Goal: Task Accomplishment & Management: Manage account settings

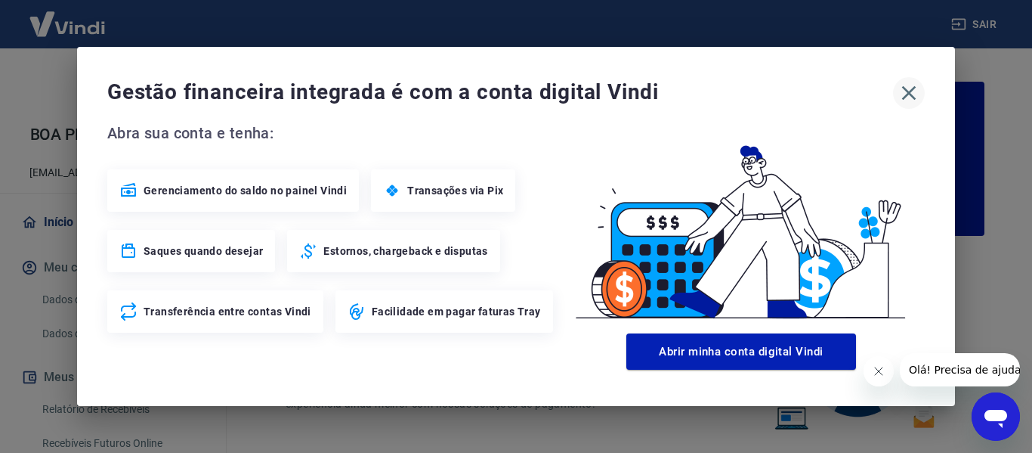
click at [921, 93] on button "button" at bounding box center [909, 93] width 32 height 32
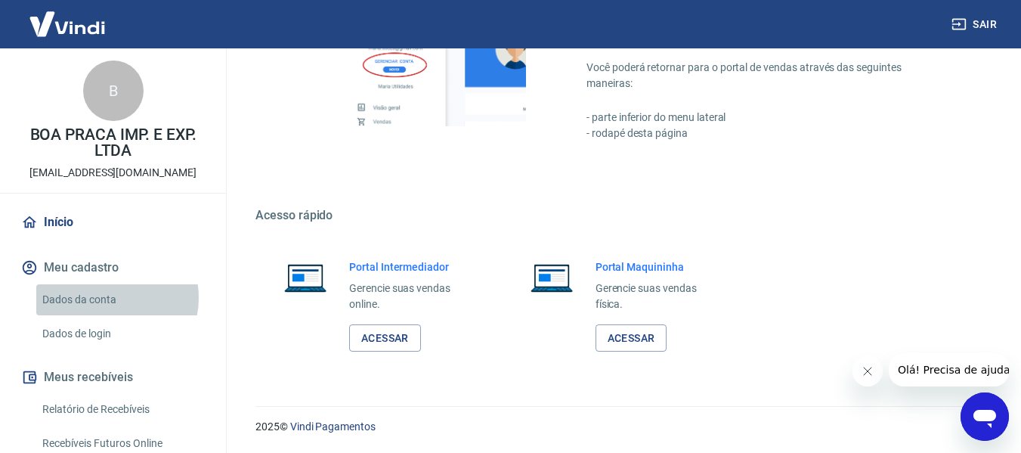
click at [109, 298] on link "Dados da conta" at bounding box center [122, 299] width 172 height 31
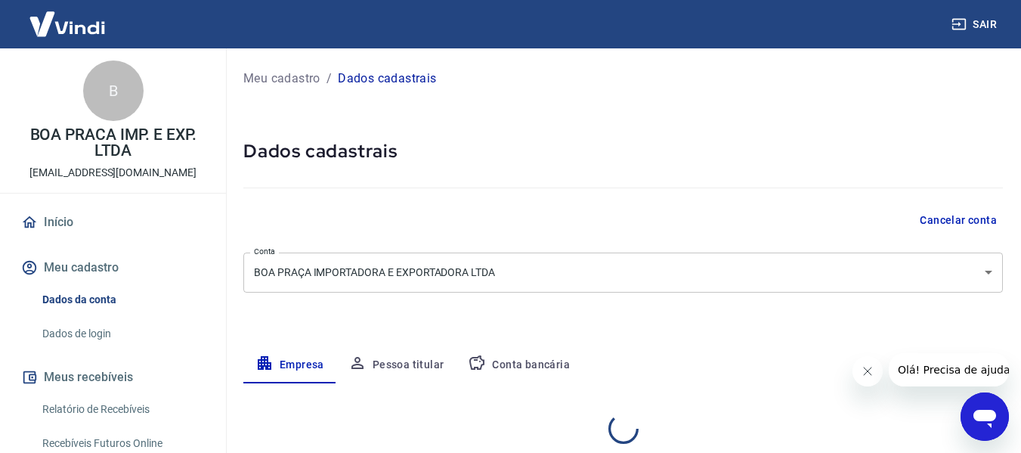
select select "ES"
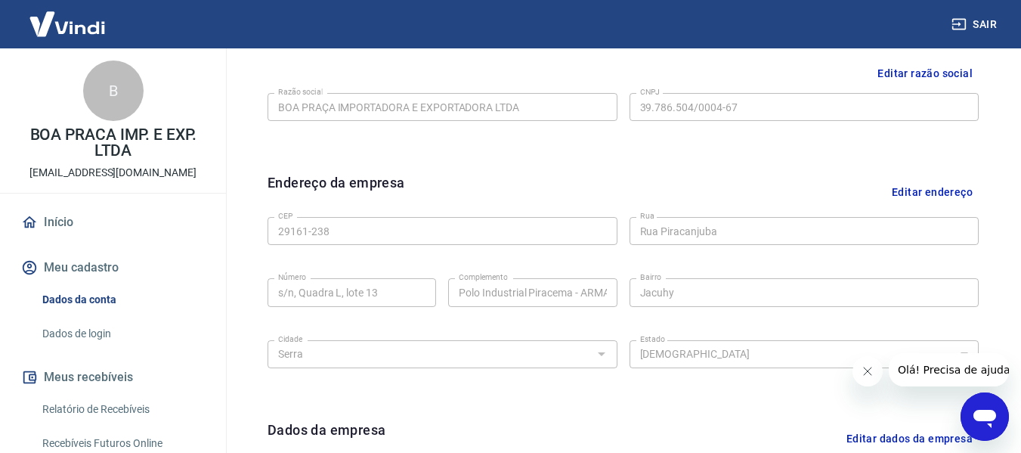
scroll to position [259, 0]
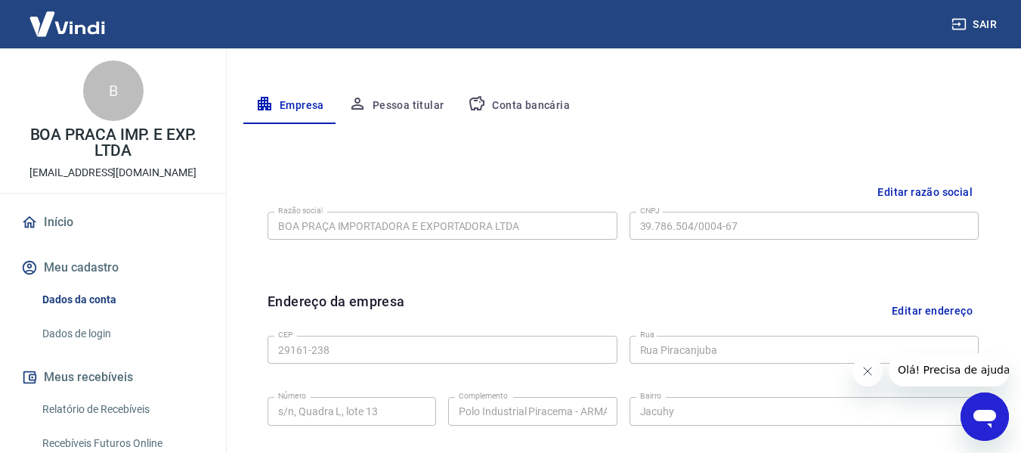
click at [413, 116] on button "Pessoa titular" at bounding box center [396, 106] width 120 height 36
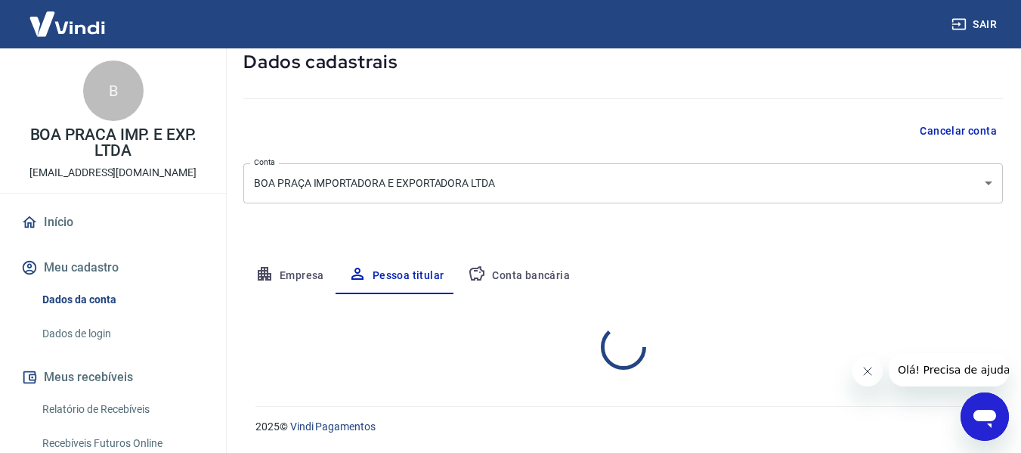
scroll to position [152, 0]
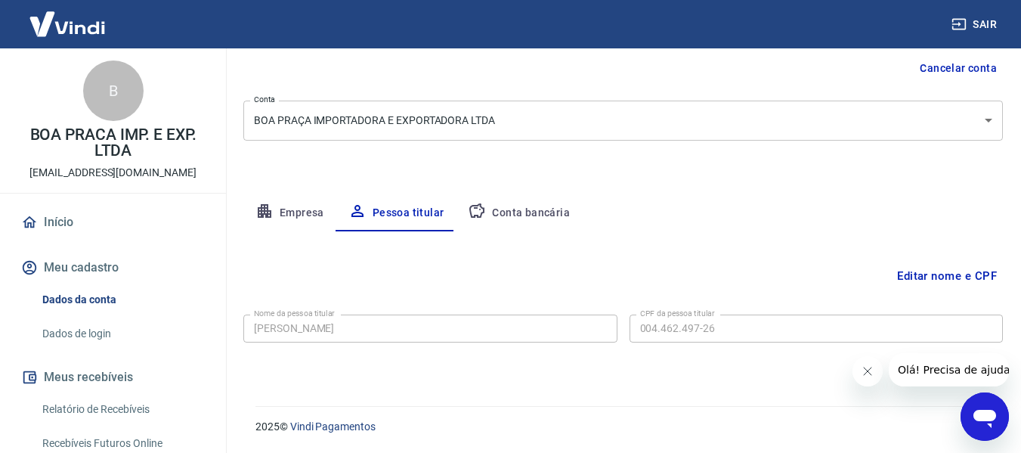
click at [503, 206] on button "Conta bancária" at bounding box center [519, 213] width 126 height 36
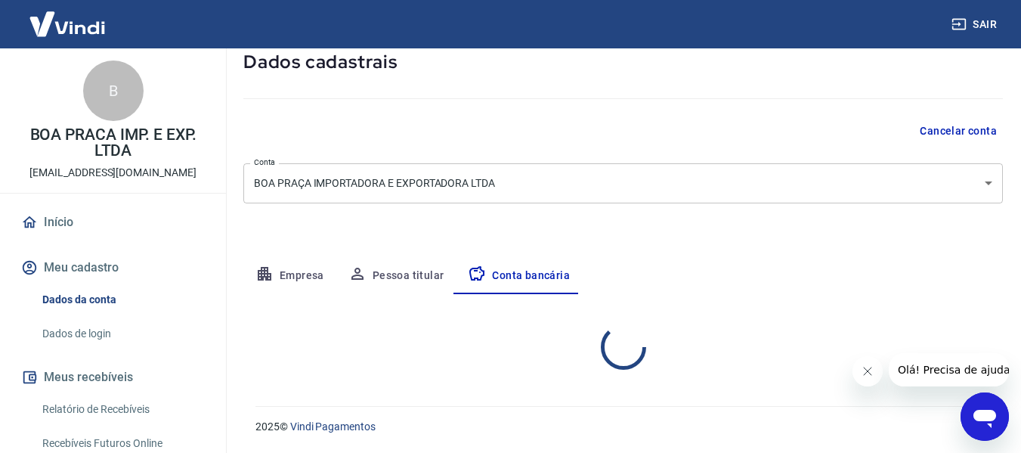
select select "1"
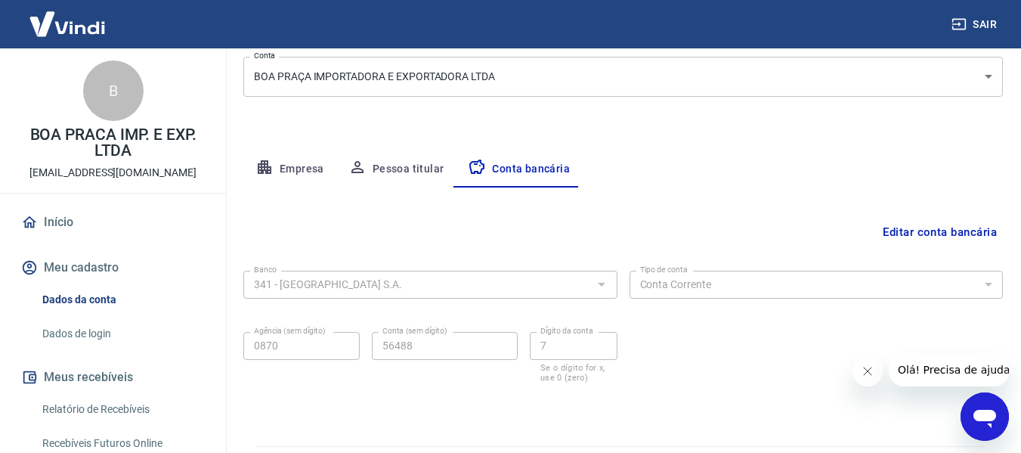
scroll to position [236, 0]
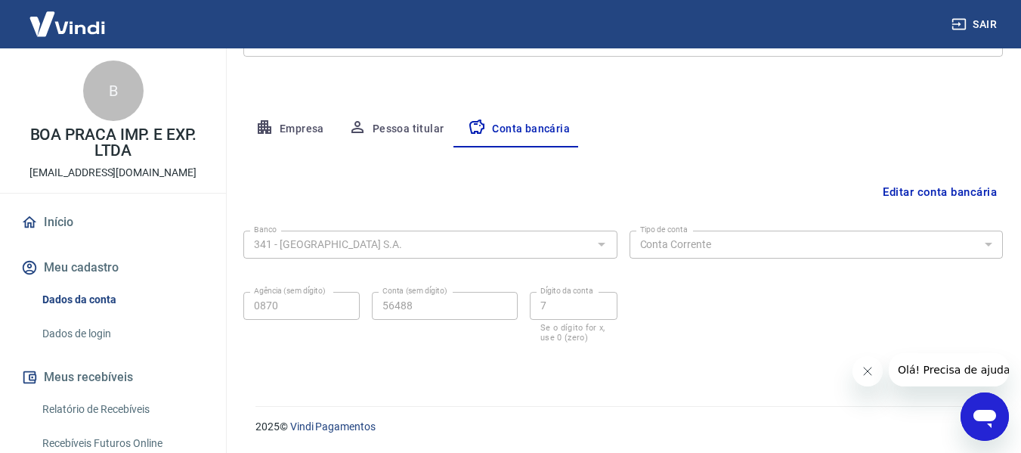
click at [868, 371] on icon "Fechar mensagem da empresa" at bounding box center [867, 371] width 12 height 12
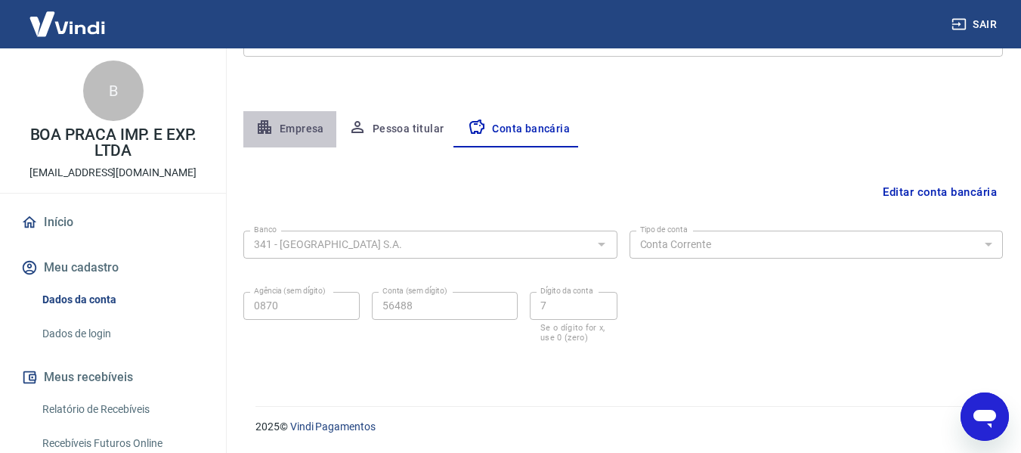
click at [302, 132] on button "Empresa" at bounding box center [289, 129] width 93 height 36
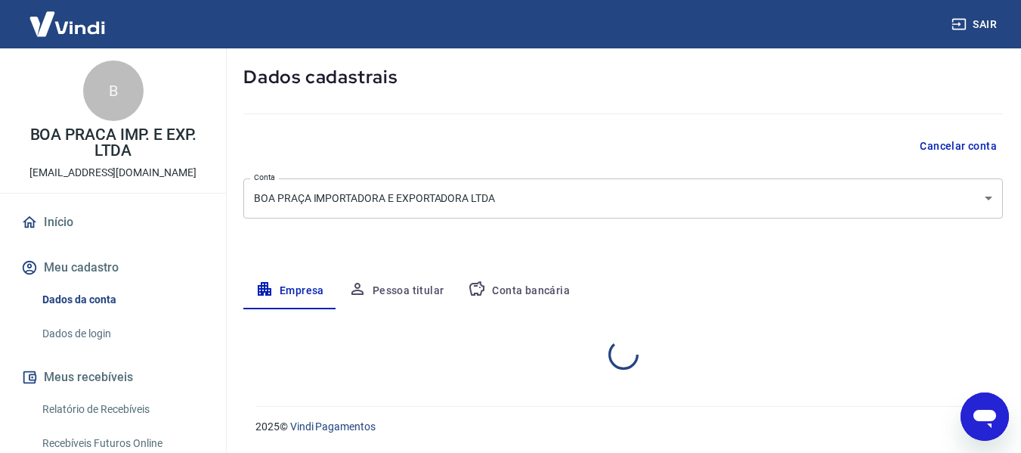
select select "ES"
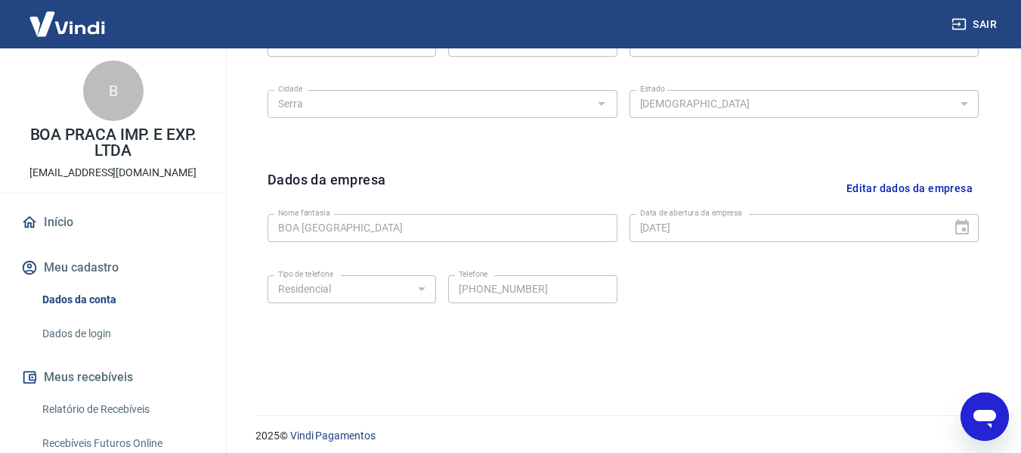
scroll to position [637, 0]
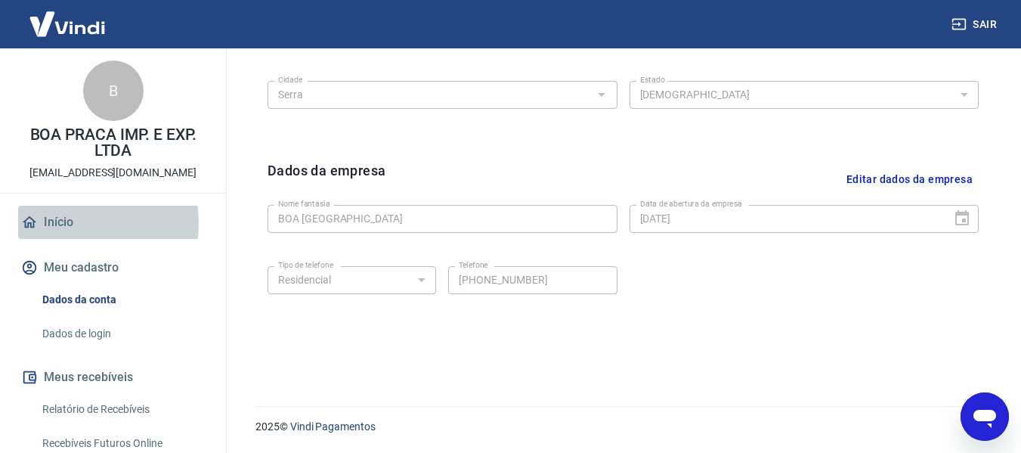
click at [70, 223] on link "Início" at bounding box center [113, 222] width 190 height 33
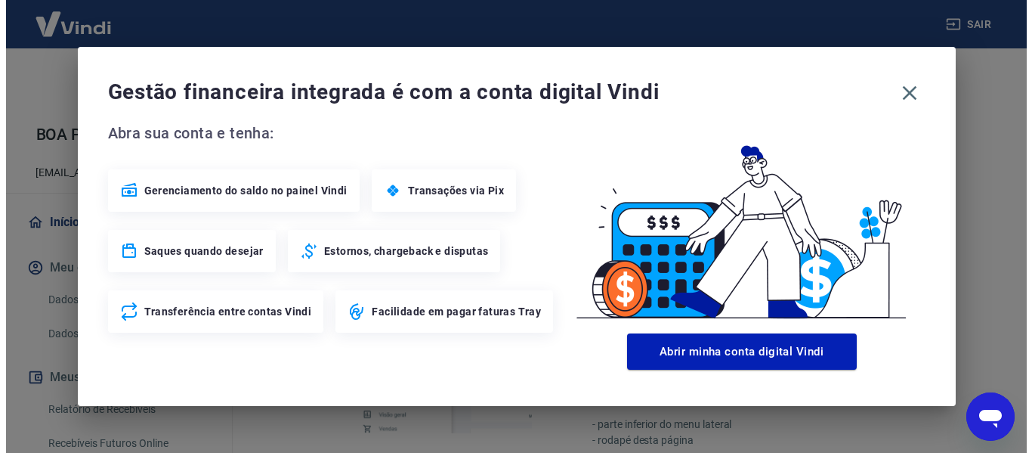
scroll to position [944, 0]
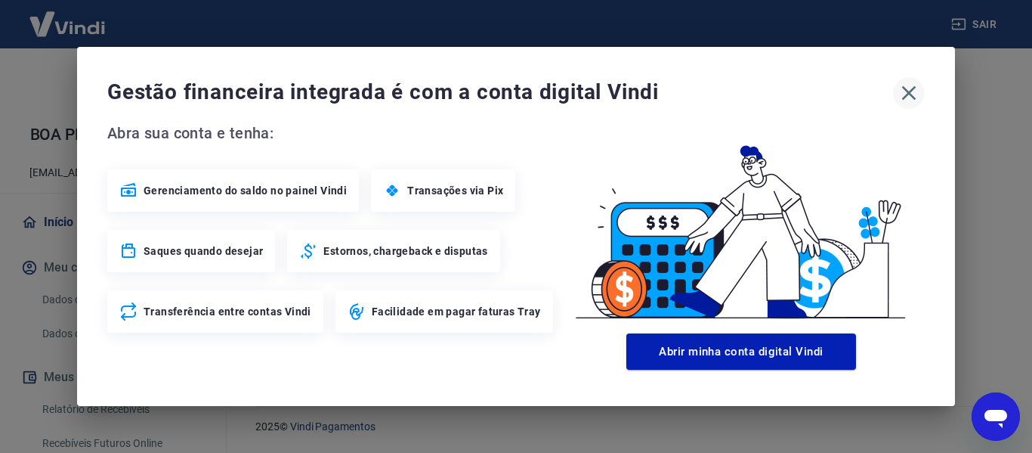
click at [913, 91] on icon "button" at bounding box center [909, 93] width 24 height 24
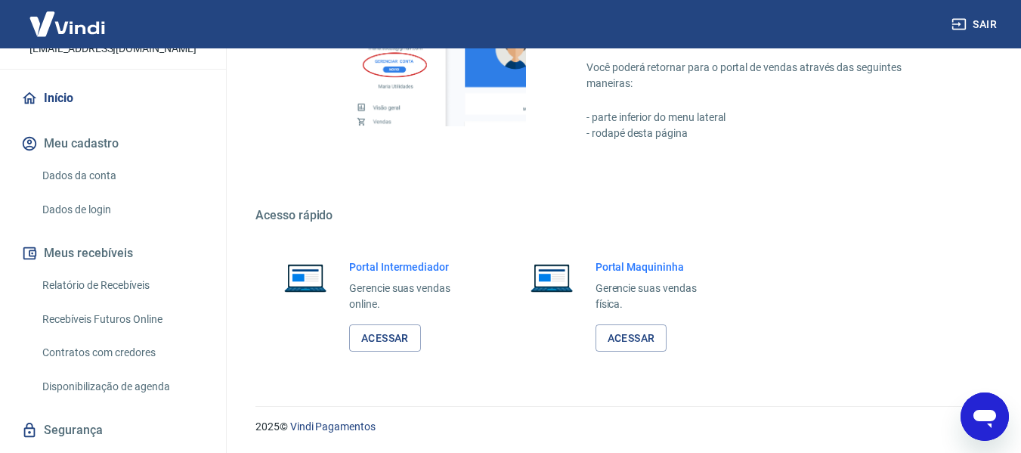
scroll to position [88, 0]
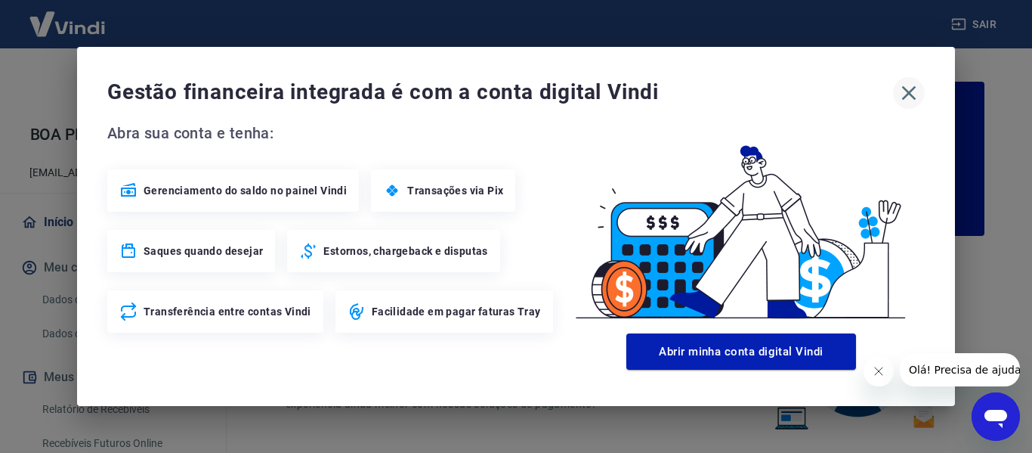
click at [905, 88] on icon "button" at bounding box center [909, 93] width 24 height 24
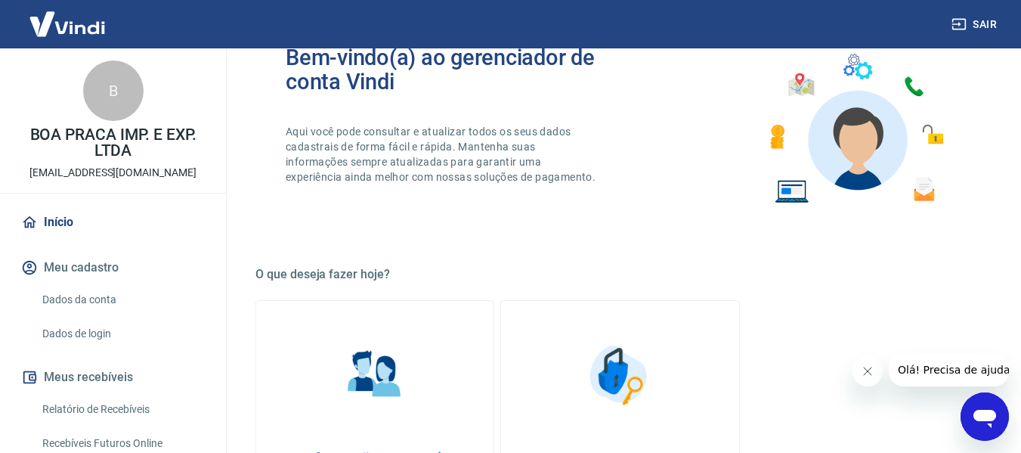
click at [85, 292] on link "Dados da conta" at bounding box center [122, 299] width 172 height 31
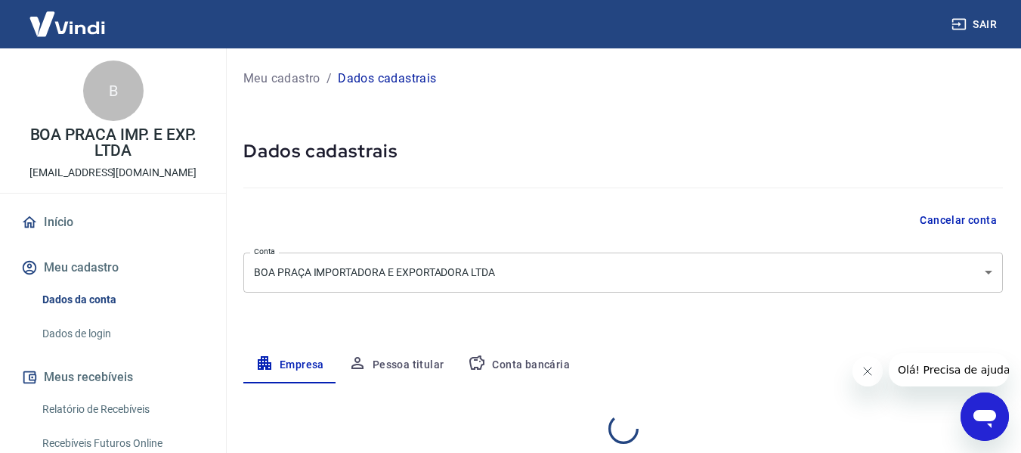
select select "ES"
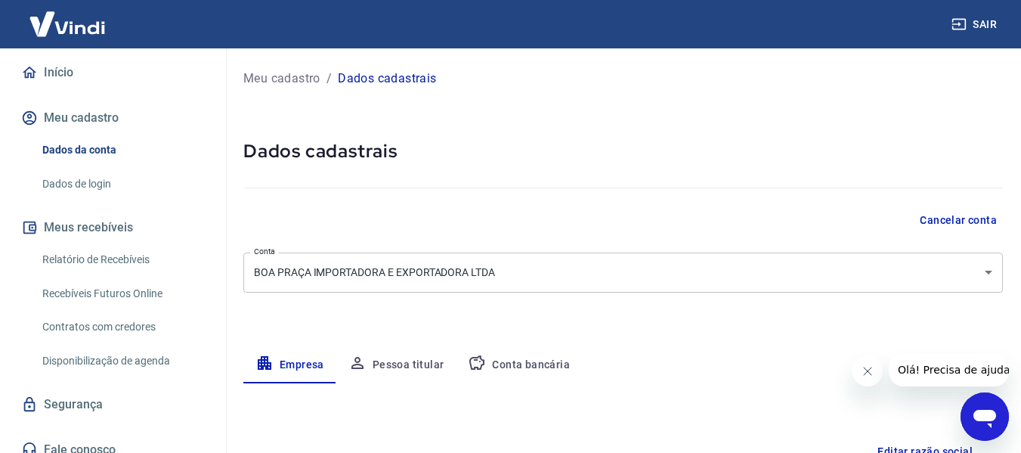
scroll to position [151, 0]
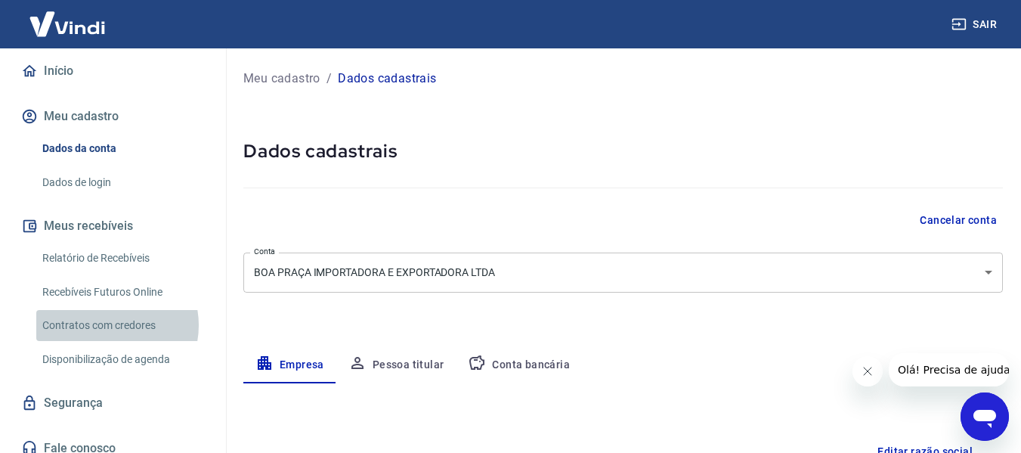
click at [107, 325] on link "Contratos com credores" at bounding box center [122, 325] width 172 height 31
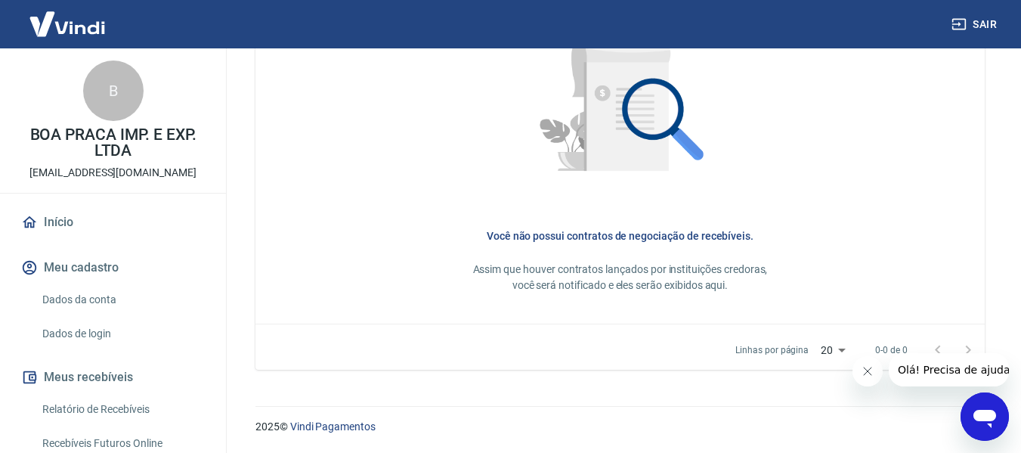
click at [178, 173] on p "[EMAIL_ADDRESS][DOMAIN_NAME]" at bounding box center [112, 173] width 167 height 16
click at [150, 173] on p "[EMAIL_ADDRESS][DOMAIN_NAME]" at bounding box center [112, 173] width 167 height 16
click at [150, 172] on p "[EMAIL_ADDRESS][DOMAIN_NAME]" at bounding box center [112, 173] width 167 height 16
click at [169, 173] on p "[EMAIL_ADDRESS][DOMAIN_NAME]" at bounding box center [112, 173] width 167 height 16
drag, startPoint x: 63, startPoint y: 175, endPoint x: 196, endPoint y: 172, distance: 133.0
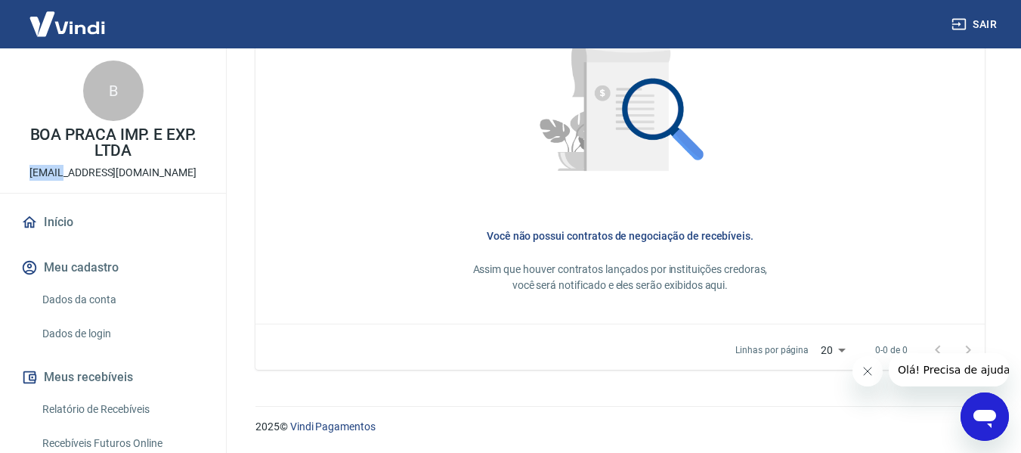
click at [196, 172] on div "B BOA PRACA IMP. E EXP. LTDA [EMAIL_ADDRESS][DOMAIN_NAME]" at bounding box center [113, 120] width 226 height 144
click at [175, 175] on p "[EMAIL_ADDRESS][DOMAIN_NAME]" at bounding box center [112, 173] width 167 height 16
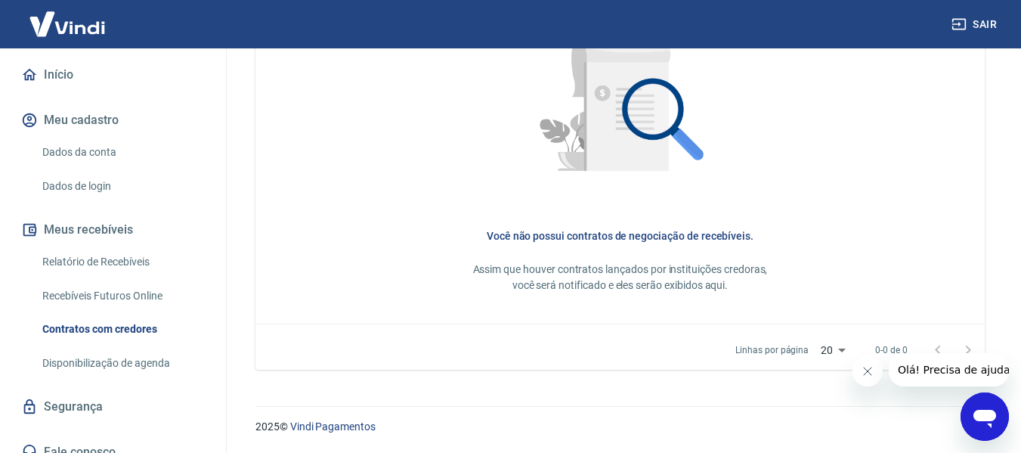
scroll to position [151, 0]
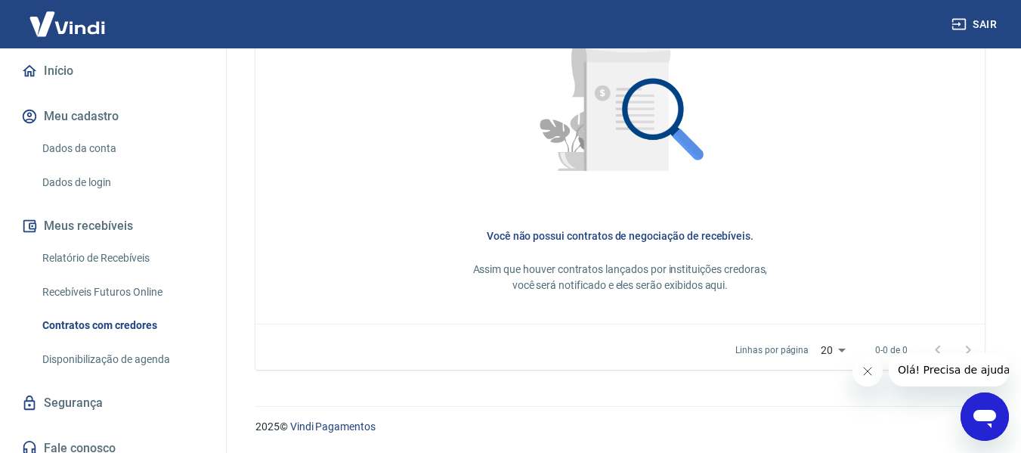
click at [105, 149] on link "Dados da conta" at bounding box center [122, 148] width 172 height 31
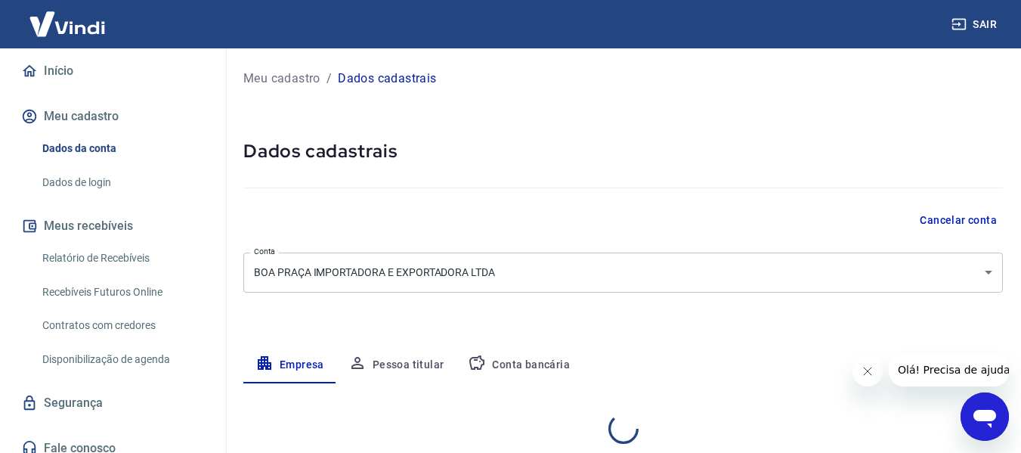
select select "ES"
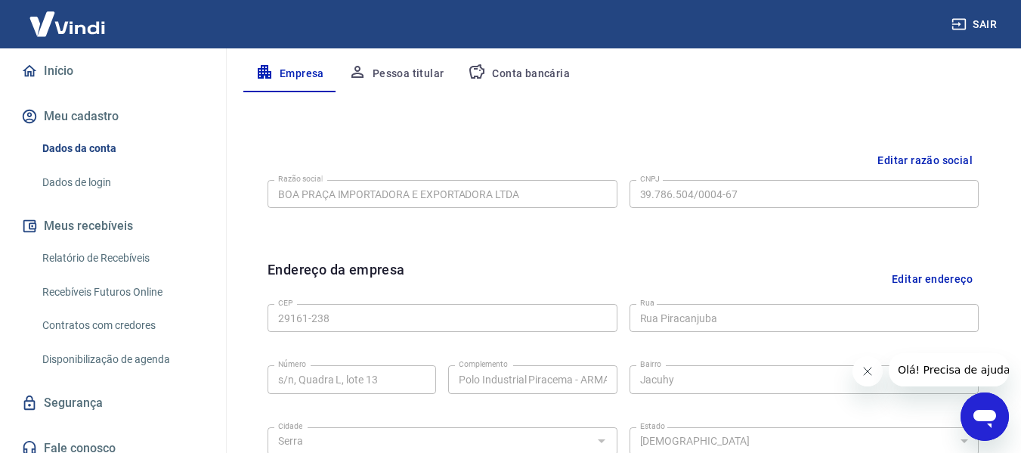
scroll to position [108, 0]
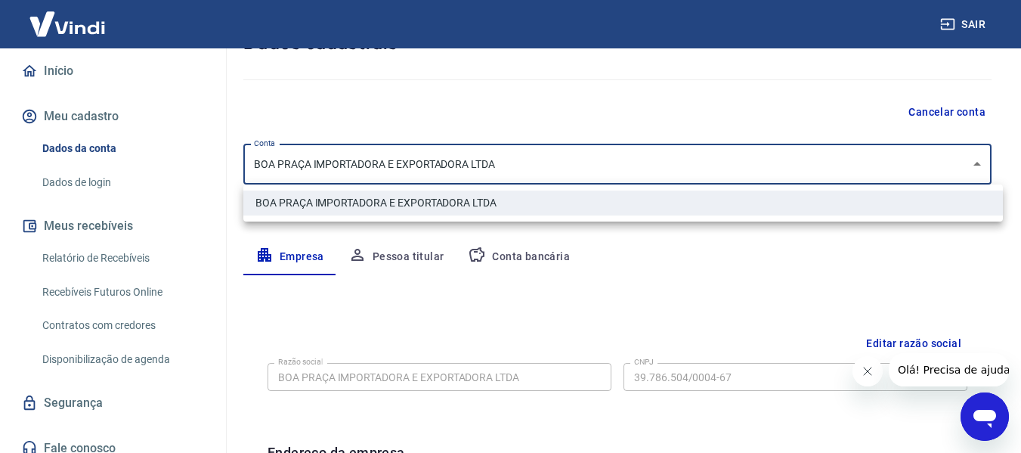
click at [965, 156] on body "Sair B BOA PRACA IMP. E EXP. LTDA [EMAIL_ADDRESS][DOMAIN_NAME] Início Meu cadas…" at bounding box center [510, 118] width 1021 height 453
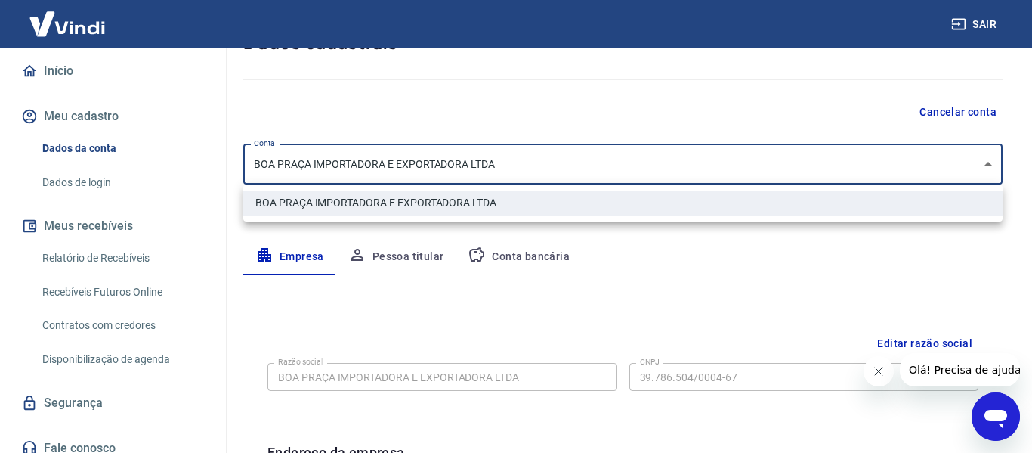
click at [965, 156] on div at bounding box center [516, 226] width 1032 height 453
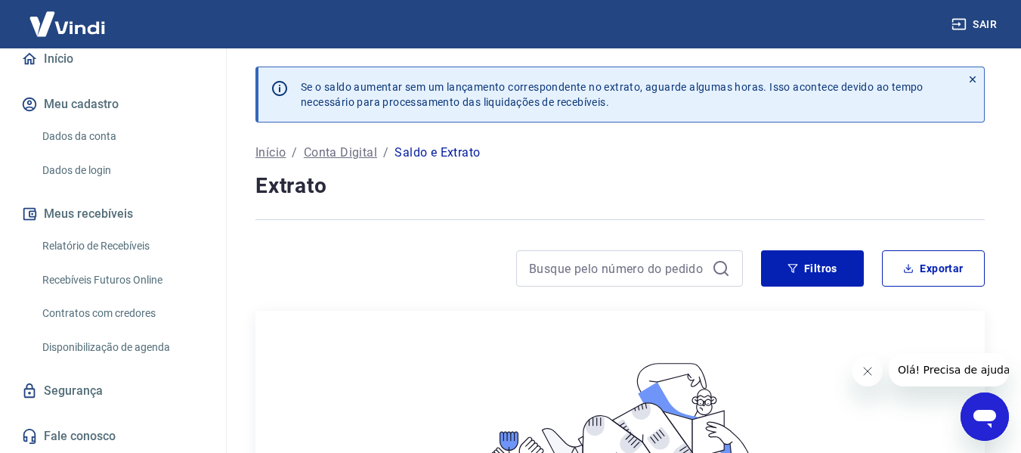
click at [54, 12] on img at bounding box center [67, 24] width 98 height 46
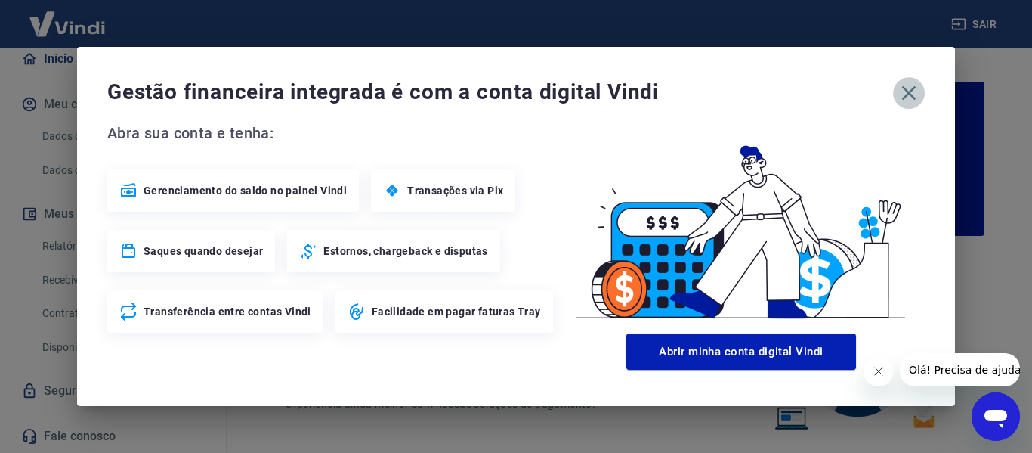
click at [923, 96] on button "button" at bounding box center [909, 93] width 32 height 32
